Goal: Task Accomplishment & Management: Manage account settings

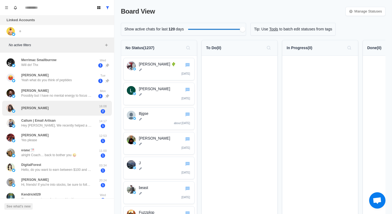
click at [79, 103] on div "[PERSON_NAME]" at bounding box center [52, 108] width 90 height 11
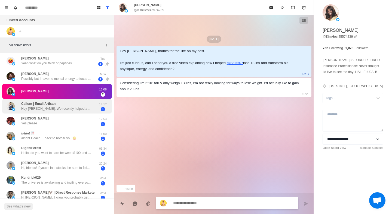
scroll to position [17, 0]
click at [72, 104] on div "Callum | Email Artisan Hey [PERSON_NAME], We recently helped a client generate …" at bounding box center [56, 106] width 71 height 10
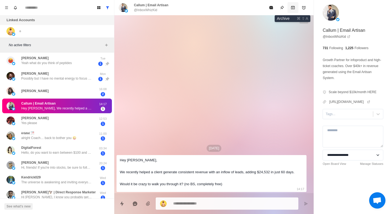
click at [294, 10] on button "Archive" at bounding box center [292, 7] width 11 height 11
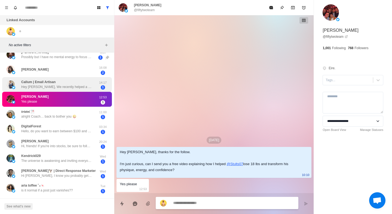
scroll to position [50, 0]
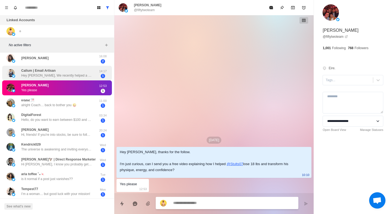
click at [68, 102] on div "𝘬𝘳𝘪𝘴𝘵𝘦𝘭 🌁 alright Coach… back to bother you 😜" at bounding box center [48, 103] width 55 height 10
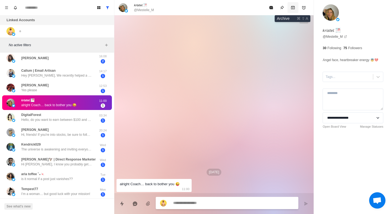
click at [291, 5] on icon "Archive" at bounding box center [293, 7] width 4 height 4
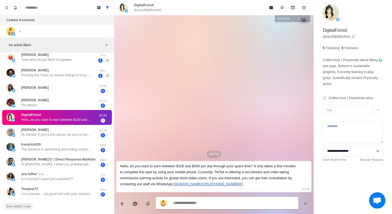
scroll to position [20, 0]
click at [291, 6] on icon "Archive" at bounding box center [293, 7] width 4 height 4
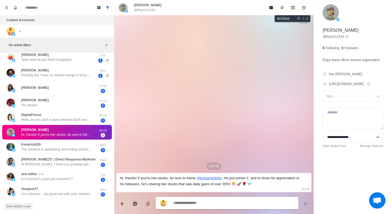
click at [291, 6] on icon "Archive" at bounding box center [293, 7] width 4 height 4
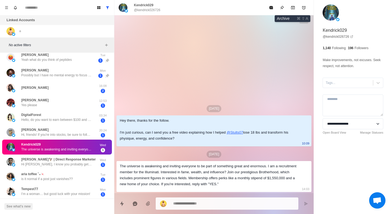
click at [291, 6] on icon "Archive" at bounding box center [293, 7] width 4 height 4
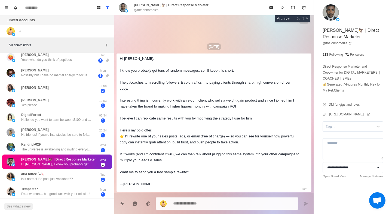
click at [291, 6] on icon "Archive" at bounding box center [293, 7] width 4 height 4
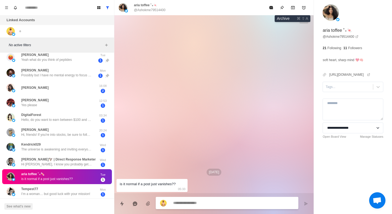
click at [291, 6] on icon "Archive" at bounding box center [293, 7] width 4 height 4
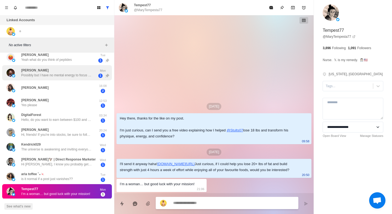
scroll to position [0, 0]
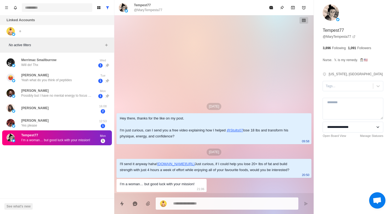
type textarea "*"
